Goal: Communication & Community: Answer question/provide support

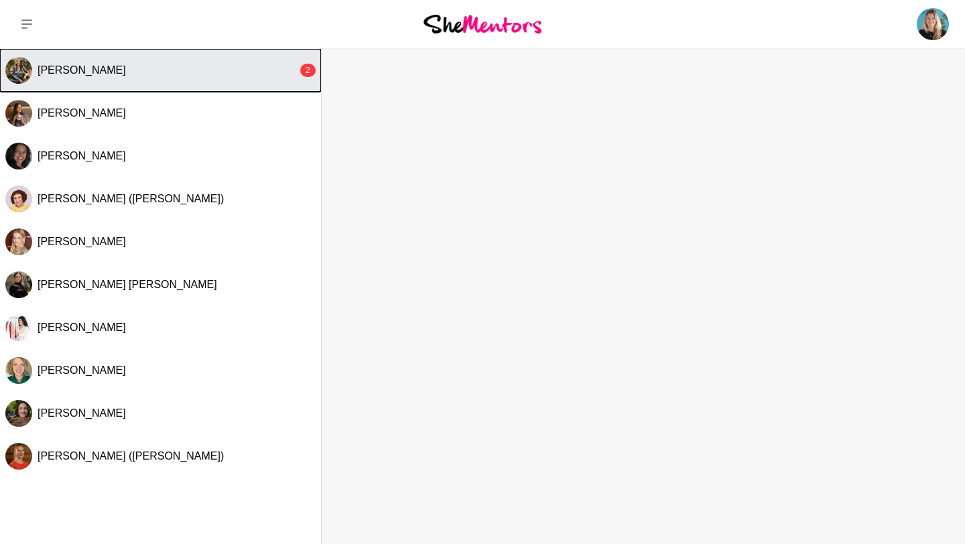
click at [60, 72] on span "[PERSON_NAME]" at bounding box center [82, 69] width 88 height 11
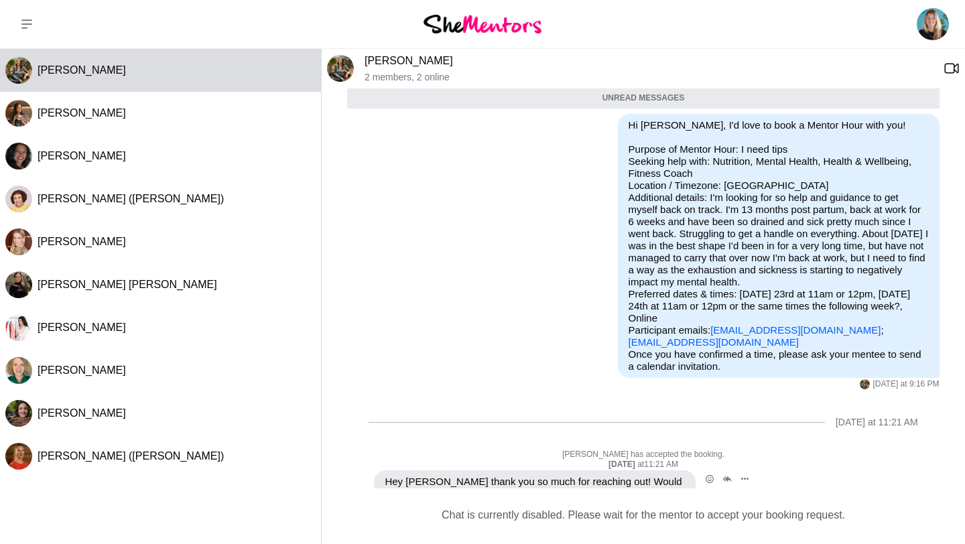
scroll to position [190, 0]
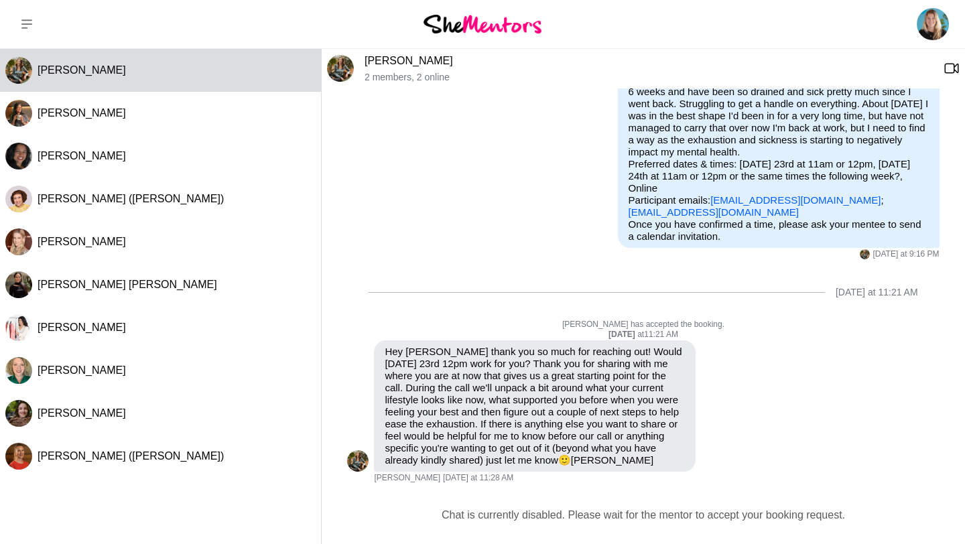
click at [535, 516] on div "Chat is currently disabled. Please wait for the mentor to accept your booking r…" at bounding box center [643, 515] width 622 height 16
click at [527, 507] on div "Chat is currently disabled. Please wait for the mentor to accept your booking r…" at bounding box center [643, 515] width 622 height 16
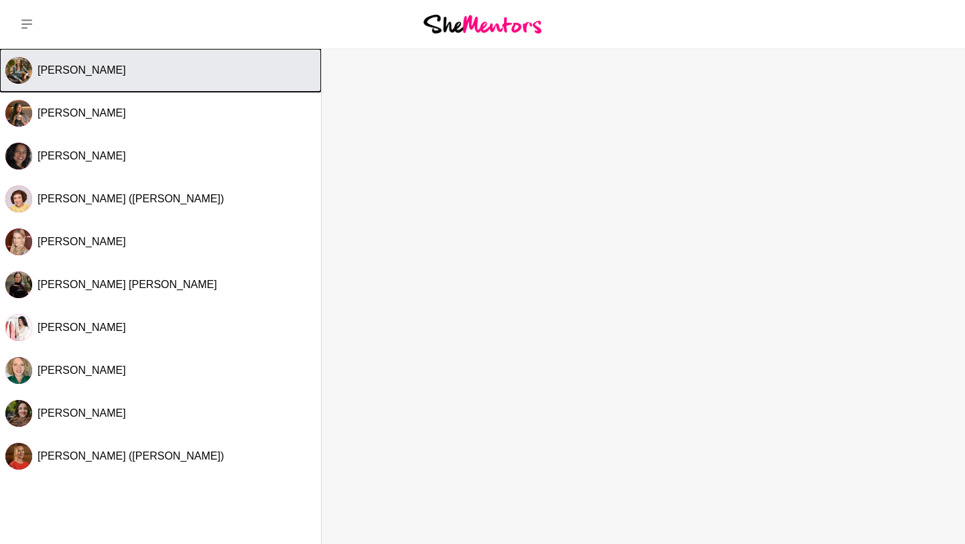
click at [182, 80] on button "[PERSON_NAME]" at bounding box center [160, 70] width 321 height 43
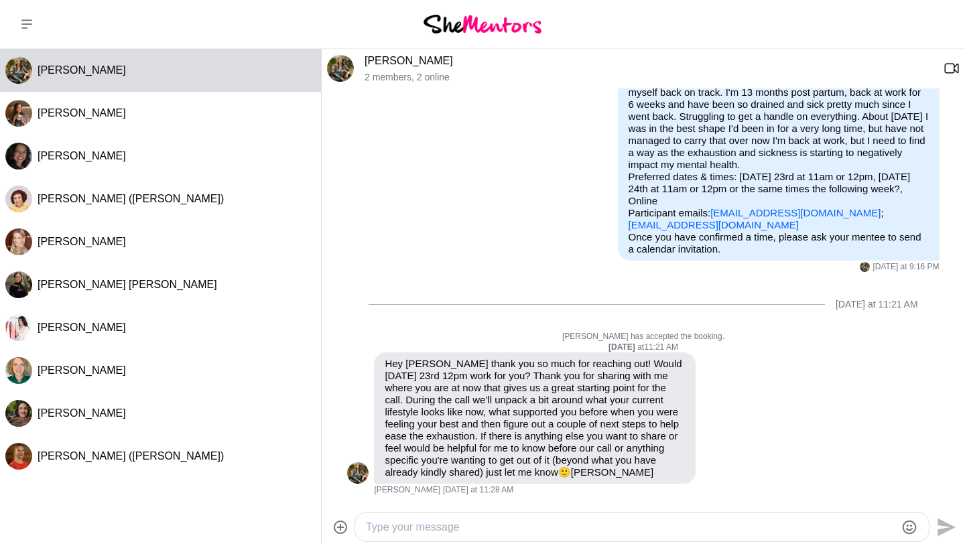
scroll to position [146, 0]
click at [447, 522] on textarea "Type your message" at bounding box center [630, 527] width 529 height 16
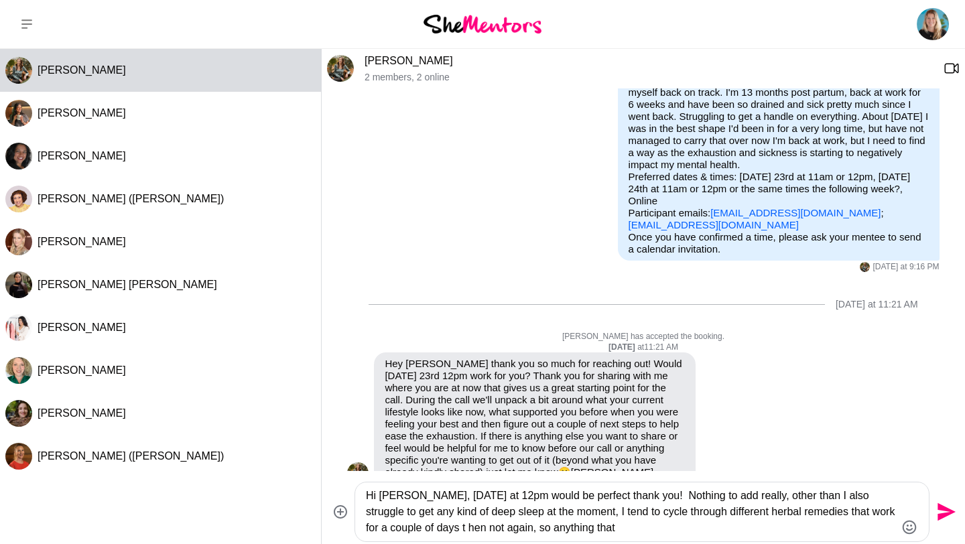
click at [446, 529] on textarea "Hi [PERSON_NAME], [DATE] at 12pm would be perfect thank you! Nothing to add rea…" at bounding box center [630, 512] width 529 height 48
drag, startPoint x: 514, startPoint y: 530, endPoint x: 638, endPoint y: 543, distance: 124.7
click at [623, 543] on div "Dashboard Profile Saved Items (2) Messages Bookings Reviews (5) Membership Logo…" at bounding box center [482, 360] width 965 height 721
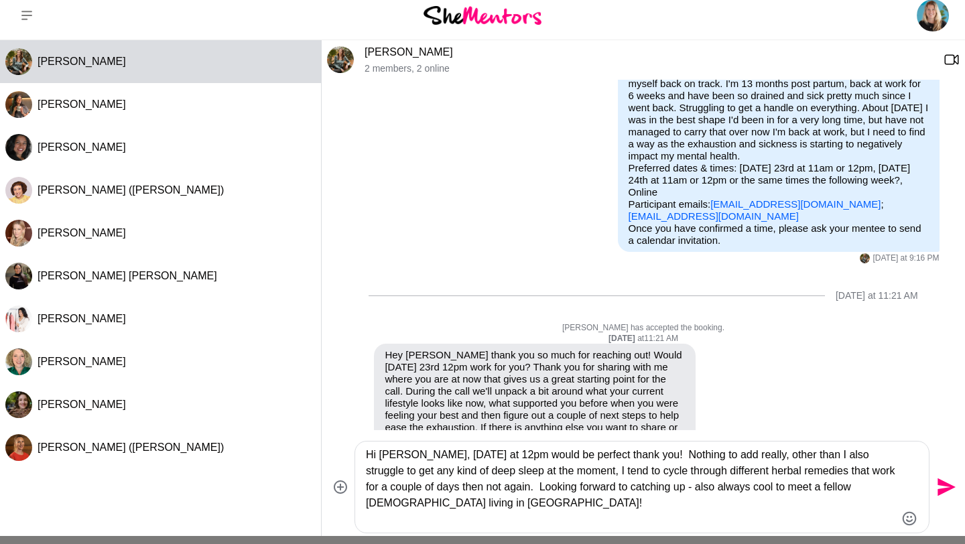
type textarea "Hi [PERSON_NAME], [DATE] at 12pm would be perfect thank you! Nothing to add rea…"
click at [945, 485] on icon "Send" at bounding box center [946, 487] width 18 height 18
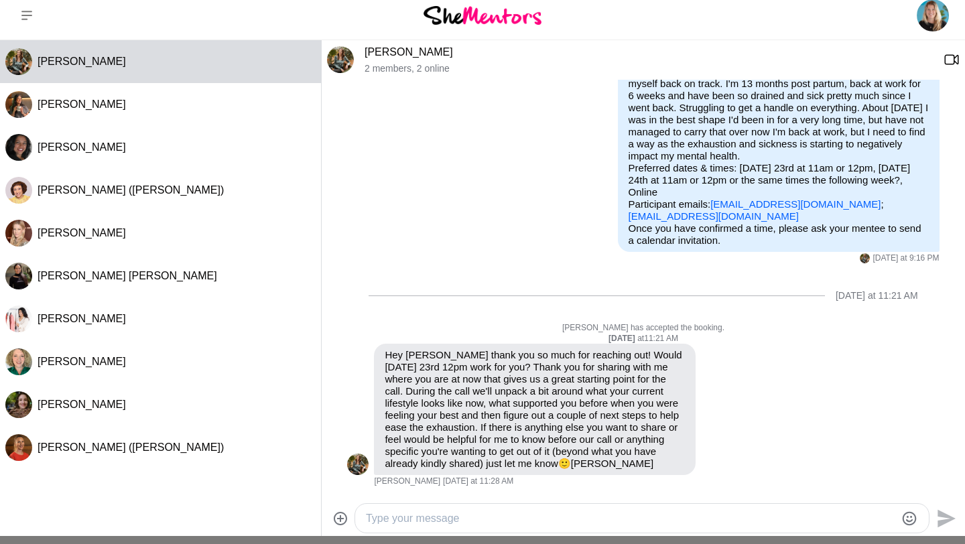
scroll to position [246, 0]
